Goal: Check status: Check status

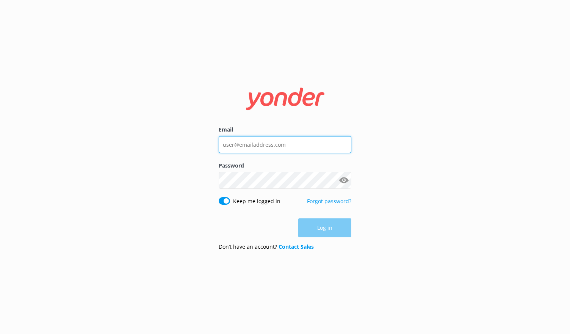
type input "[PERSON_NAME][EMAIL_ADDRESS][DOMAIN_NAME]"
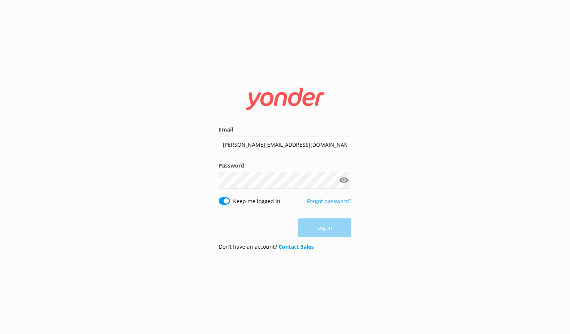
click at [324, 235] on div "Log in" at bounding box center [285, 227] width 133 height 19
click at [324, 235] on button "Log in" at bounding box center [324, 228] width 53 height 19
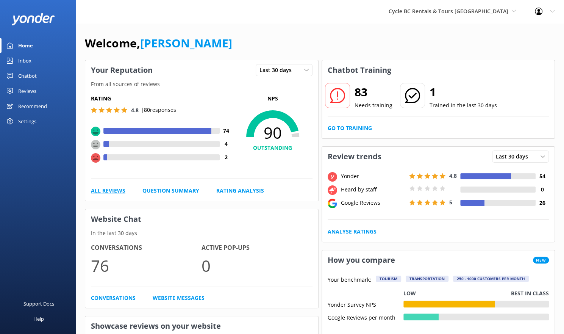
click at [103, 193] on link "All Reviews" at bounding box center [108, 190] width 34 height 8
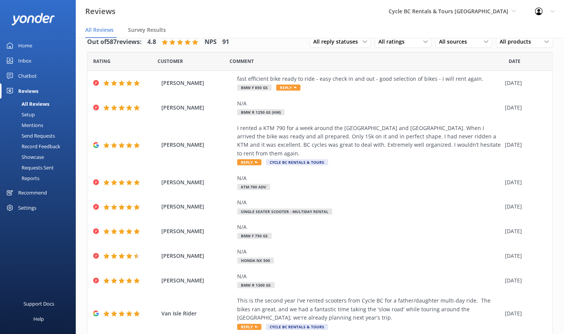
scroll to position [13, 0]
